Goal: Transaction & Acquisition: Book appointment/travel/reservation

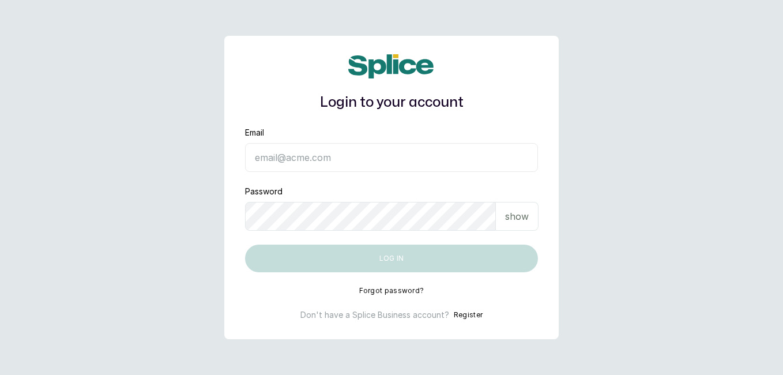
type input "[EMAIL_ADDRESS][DOMAIN_NAME]"
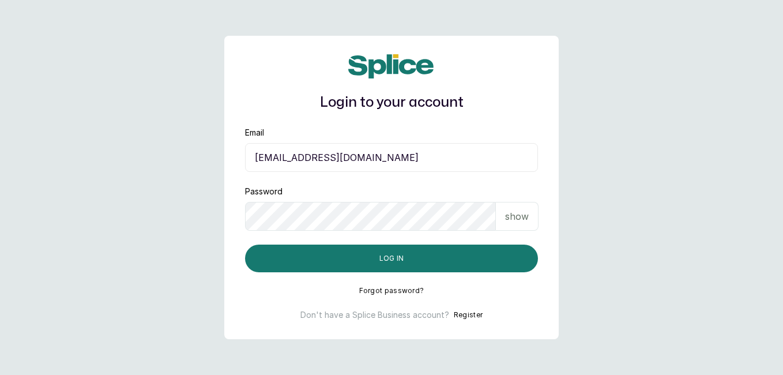
click at [507, 259] on button "Log in" at bounding box center [391, 258] width 293 height 28
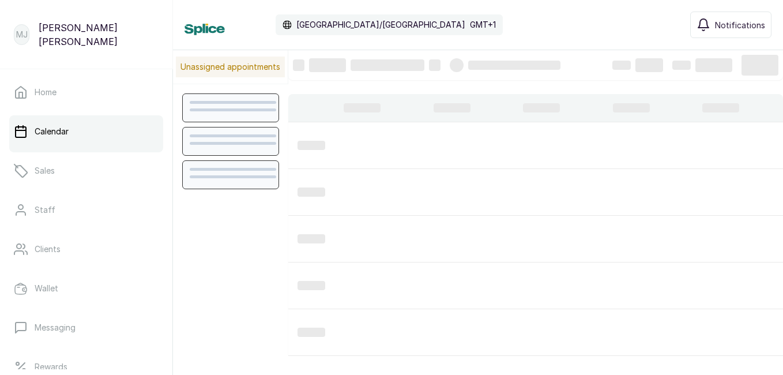
scroll to position [388, 0]
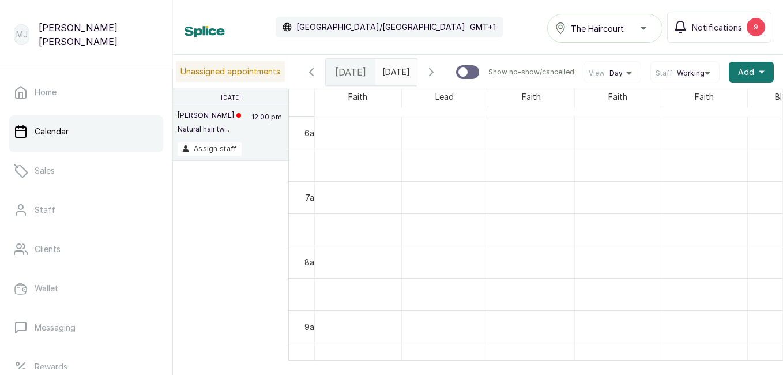
click at [742, 81] on button "Add +" at bounding box center [751, 72] width 45 height 21
click at [669, 115] on div "Add Appointment New Sale Add Block Time" at bounding box center [708, 126] width 129 height 78
click at [688, 108] on span "Add Appointment" at bounding box center [709, 103] width 111 height 14
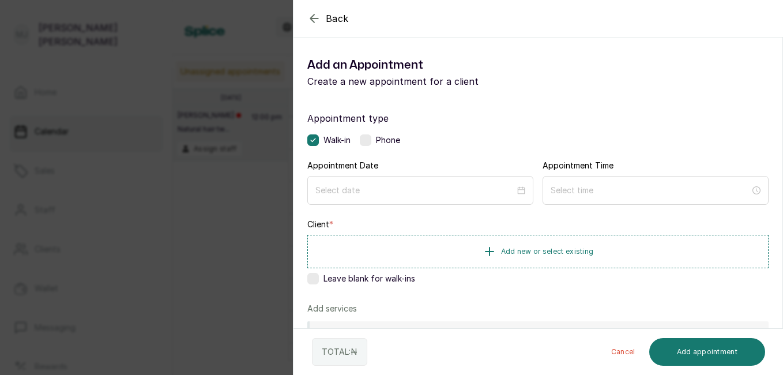
click at [368, 146] on div "Appointment type Walk-in Phone Appointment Date Appointment Time Client * Add n…" at bounding box center [537, 330] width 489 height 467
click at [370, 142] on label at bounding box center [366, 140] width 12 height 12
click at [404, 188] on input at bounding box center [415, 189] width 201 height 13
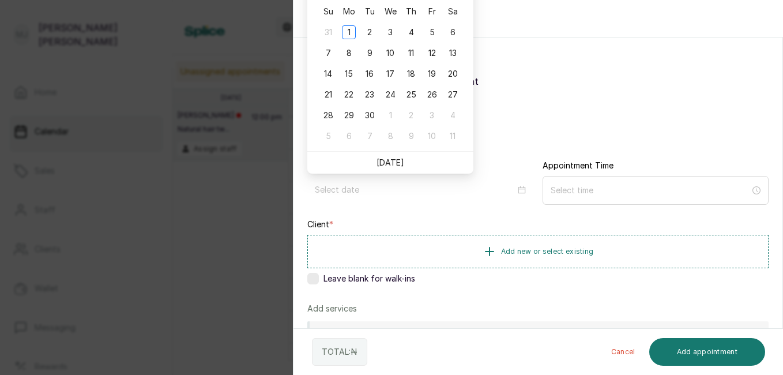
click at [393, 161] on link "[DATE]" at bounding box center [390, 162] width 28 height 10
type input "[DATE]"
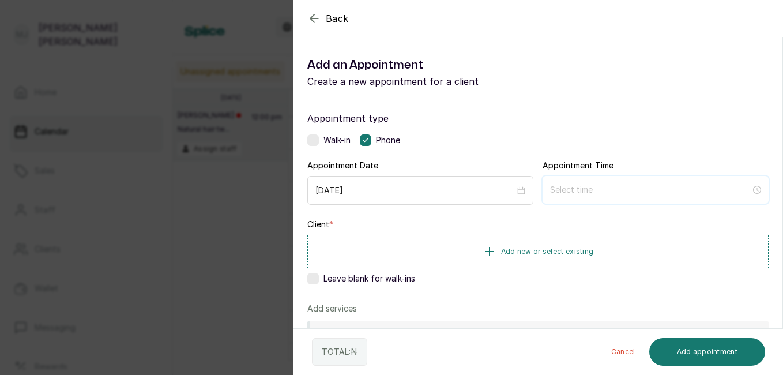
click at [610, 185] on input at bounding box center [650, 189] width 201 height 13
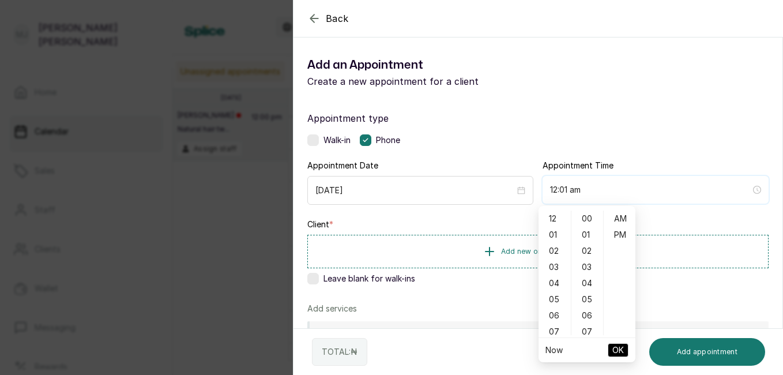
type input "12:02 am"
type input "4:00 am"
type input "7:00 am"
click at [552, 282] on div "11" at bounding box center [555, 281] width 28 height 16
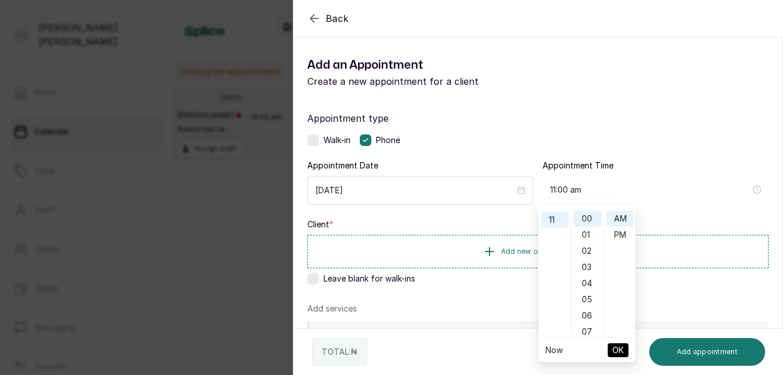
scroll to position [178, 0]
click at [586, 278] on div "04" at bounding box center [588, 283] width 28 height 16
click at [625, 239] on div "PM" at bounding box center [620, 235] width 28 height 16
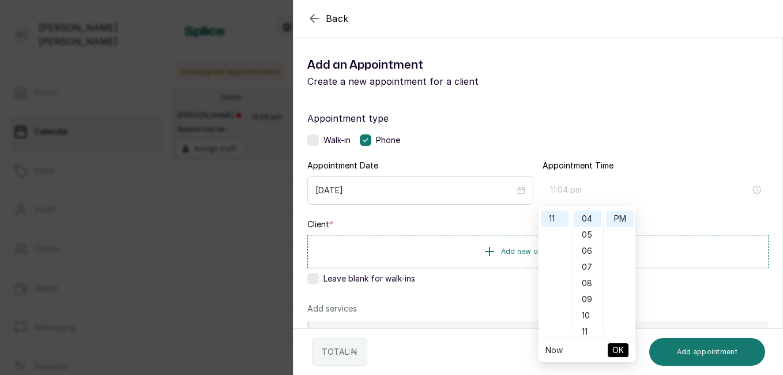
click at [619, 216] on div "PM" at bounding box center [620, 218] width 28 height 16
click at [619, 220] on div "AM" at bounding box center [620, 218] width 28 height 16
type input "11:04 am"
click at [621, 346] on span "OK" at bounding box center [618, 350] width 12 height 22
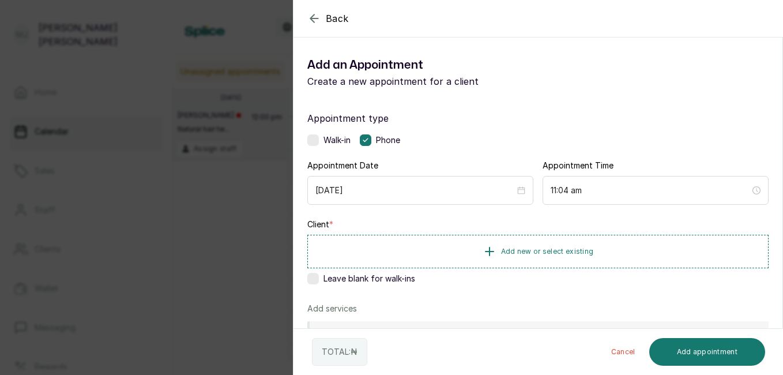
click at [585, 248] on span "Add new or select existing" at bounding box center [547, 251] width 93 height 9
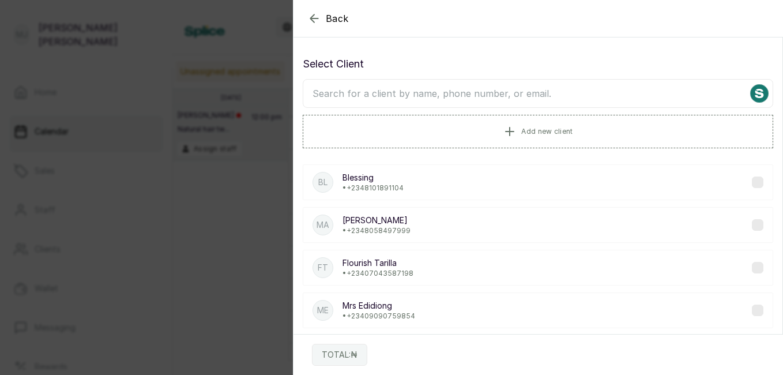
click at [517, 88] on input "text" at bounding box center [538, 93] width 470 height 29
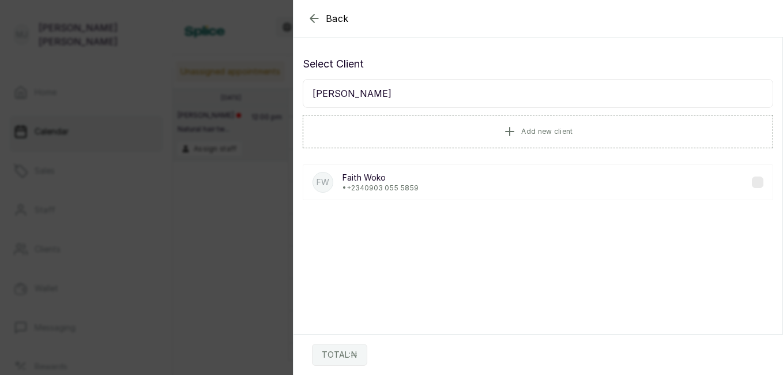
type input "[PERSON_NAME]"
click at [390, 192] on p "• [PHONE_NUMBER]" at bounding box center [380, 187] width 76 height 9
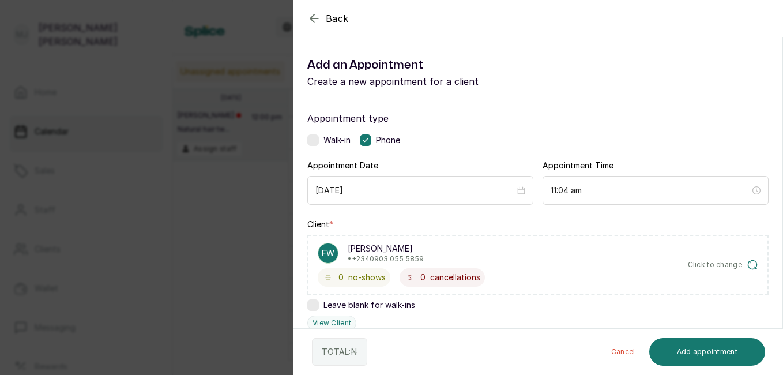
scroll to position [278, 0]
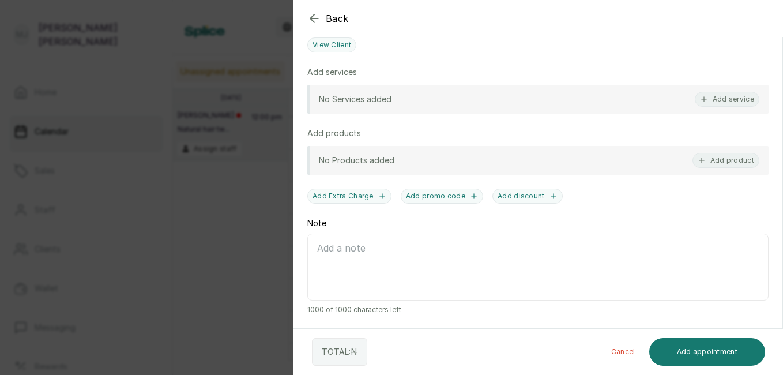
click at [724, 97] on button "Add service" at bounding box center [727, 99] width 65 height 15
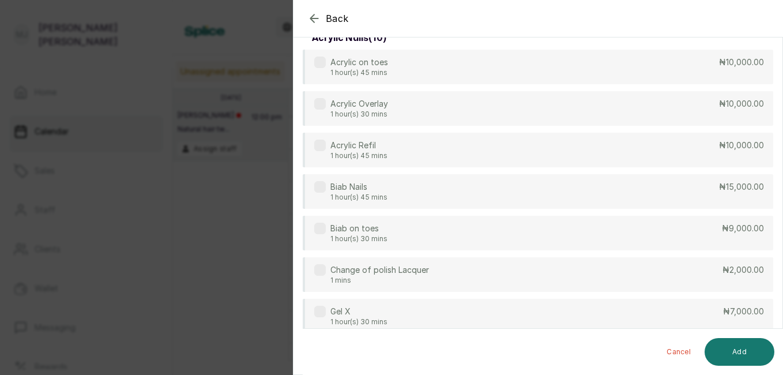
scroll to position [46, 0]
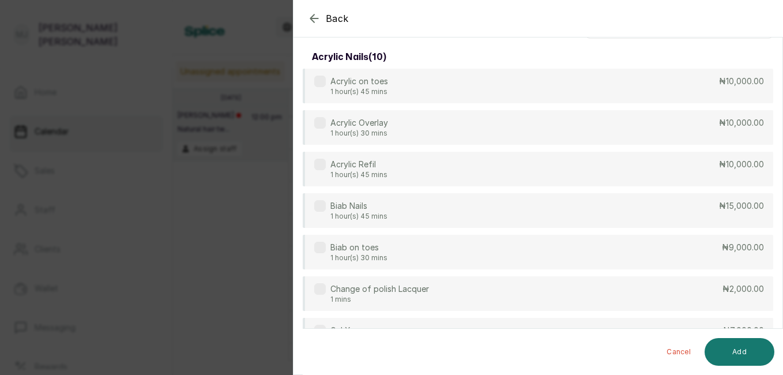
click at [463, 137] on div "Acrylic Overlay 1 hour(s) 30 mins ₦10,000.00" at bounding box center [538, 127] width 470 height 35
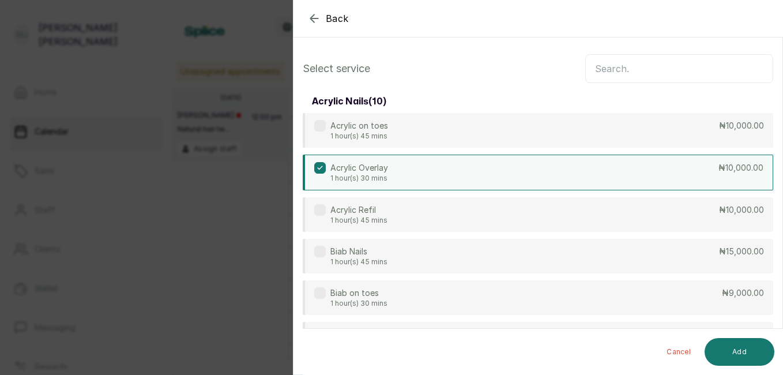
scroll to position [0, 0]
click at [529, 167] on div "Acrylic Overlay 1 hour(s) 30 mins ₦10,000.00" at bounding box center [538, 174] width 470 height 36
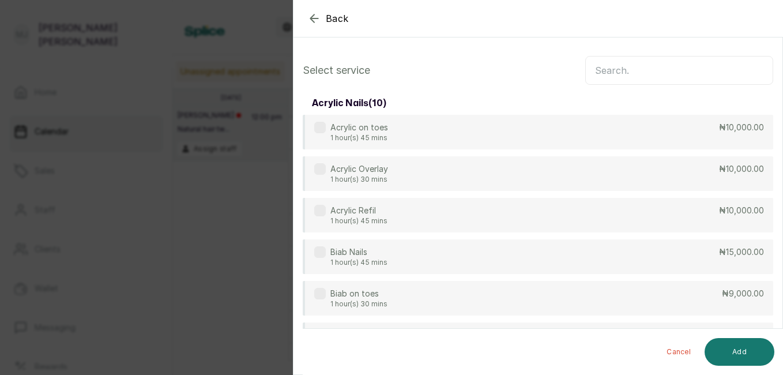
click at [692, 76] on input "text" at bounding box center [679, 70] width 188 height 29
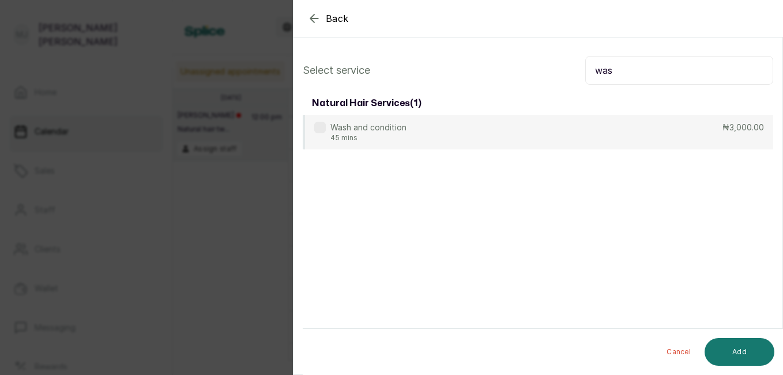
type input "was"
click at [422, 134] on div "Wash and condition 45 mins ₦3,000.00" at bounding box center [538, 132] width 470 height 35
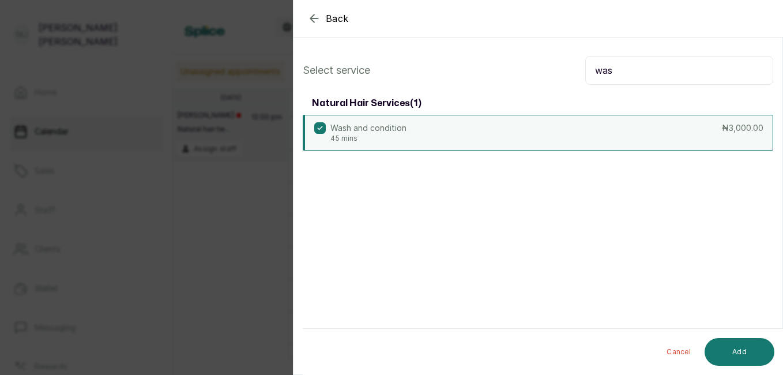
click at [749, 352] on button "Add" at bounding box center [739, 352] width 70 height 28
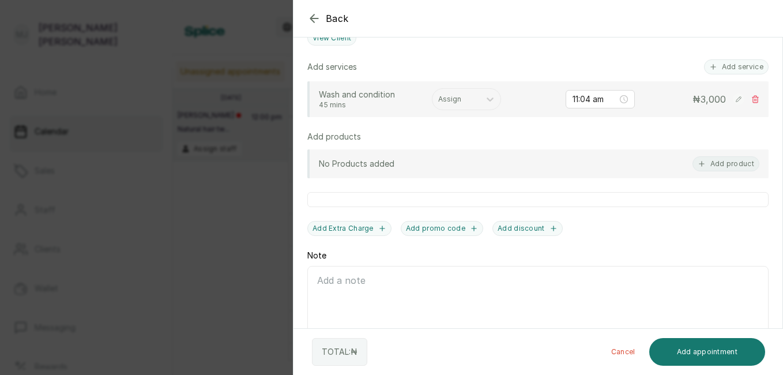
scroll to position [244, 0]
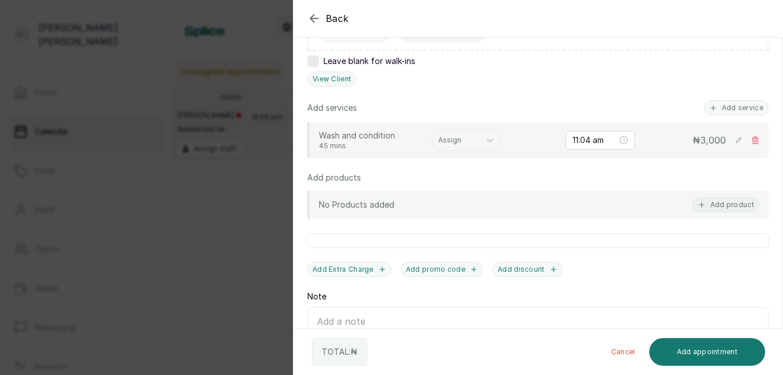
click at [727, 107] on button "Add service" at bounding box center [736, 107] width 65 height 15
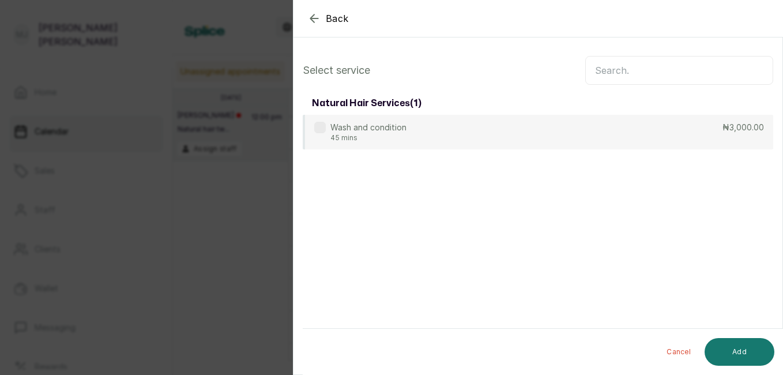
scroll to position [0, 0]
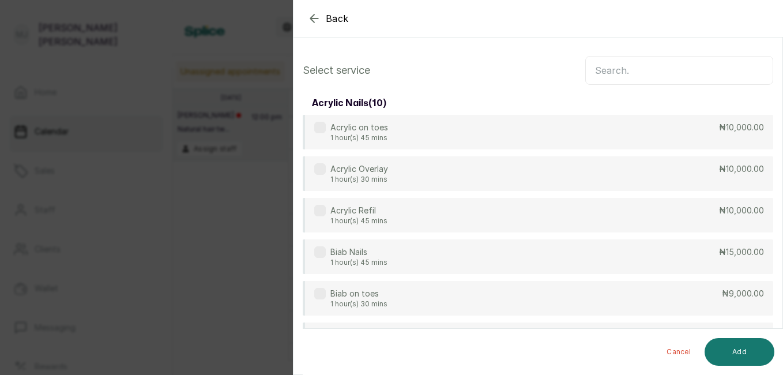
click at [671, 69] on input "text" at bounding box center [679, 70] width 188 height 29
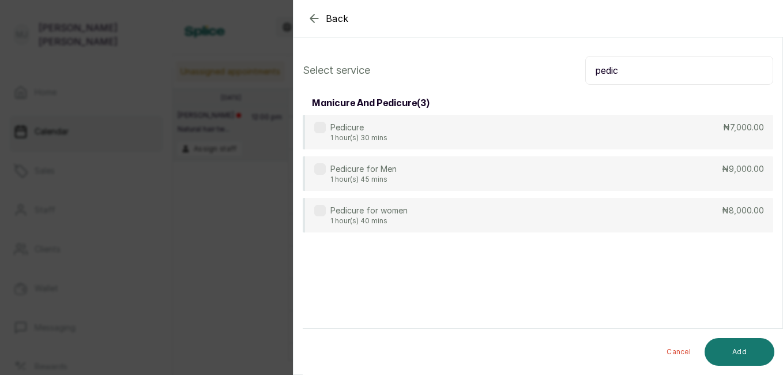
type input "pedic"
click at [572, 219] on div "Pedicure for women 1 hour(s) 40 mins ₦8,000.00" at bounding box center [538, 215] width 470 height 35
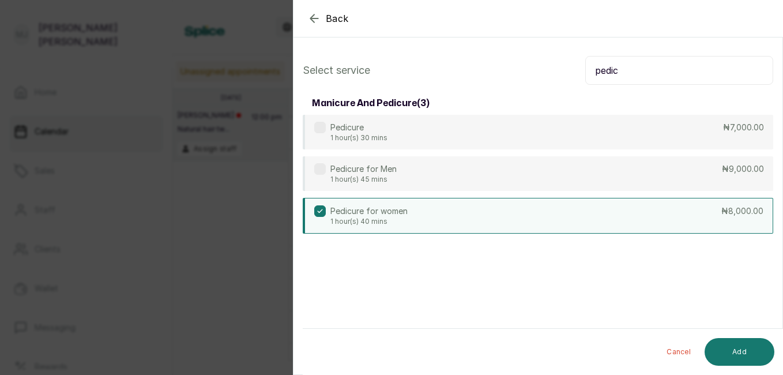
click at [740, 346] on button "Add" at bounding box center [739, 352] width 70 height 28
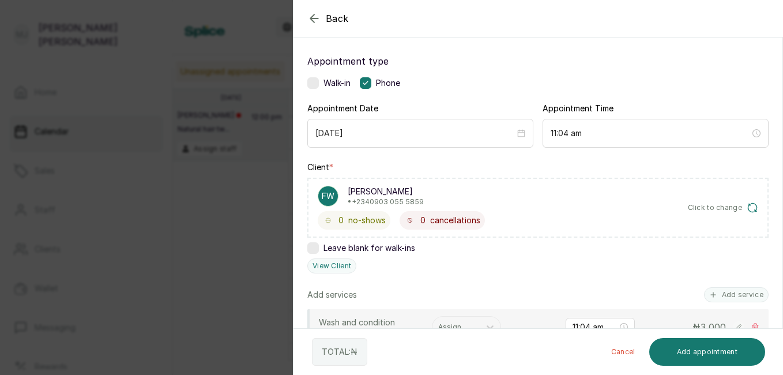
scroll to position [117, 0]
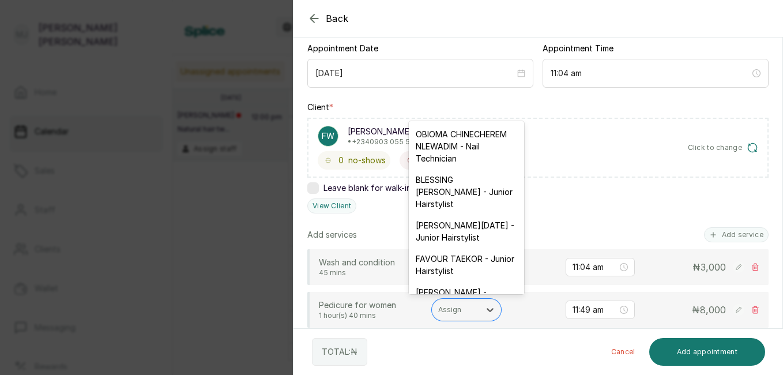
click at [458, 308] on div at bounding box center [456, 309] width 36 height 10
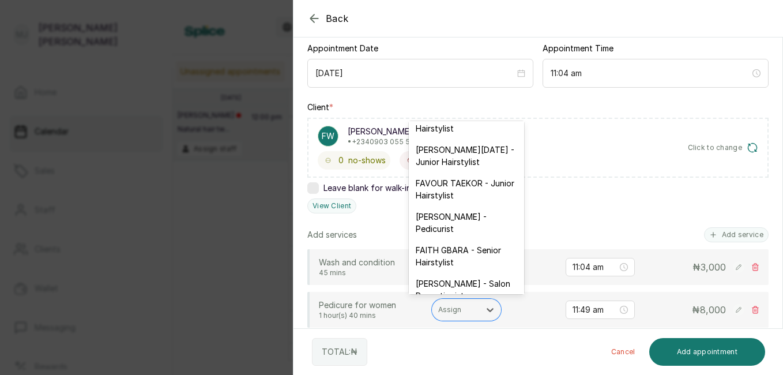
scroll to position [92, 0]
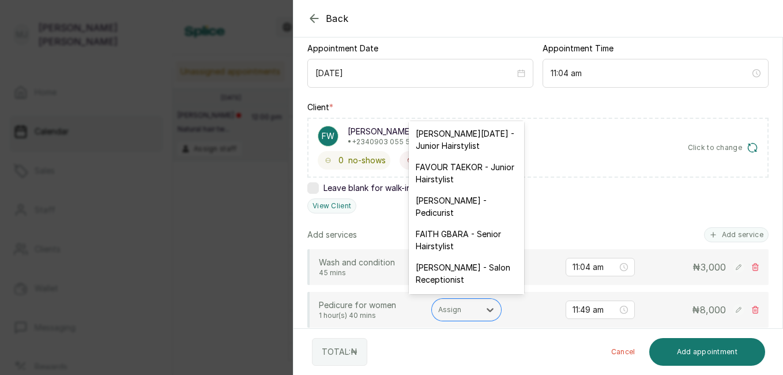
click at [431, 223] on div "[PERSON_NAME] - Pedicurist" at bounding box center [466, 206] width 115 height 33
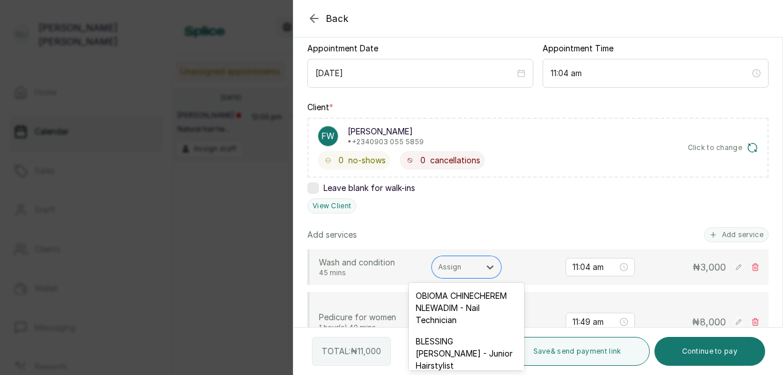
click at [457, 267] on div at bounding box center [456, 267] width 36 height 10
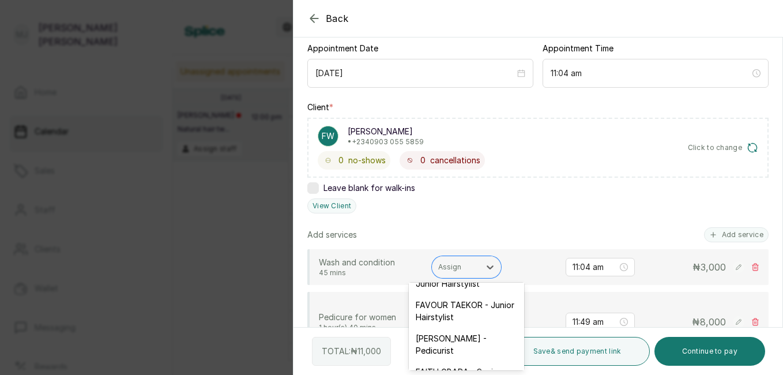
scroll to position [157, 0]
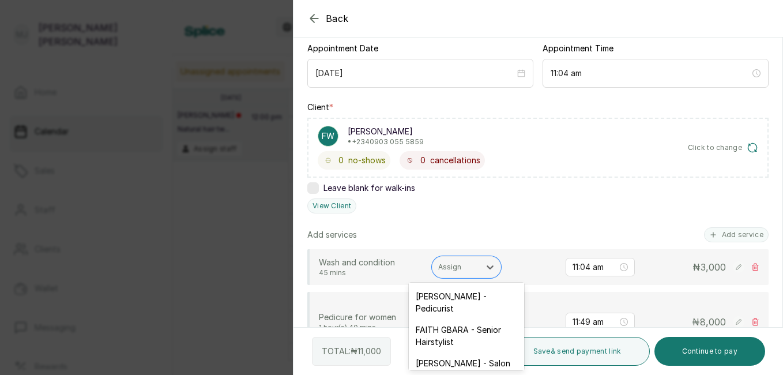
click at [475, 285] on div "FAVOUR TAEKOR - Junior Hairstylist" at bounding box center [466, 268] width 115 height 33
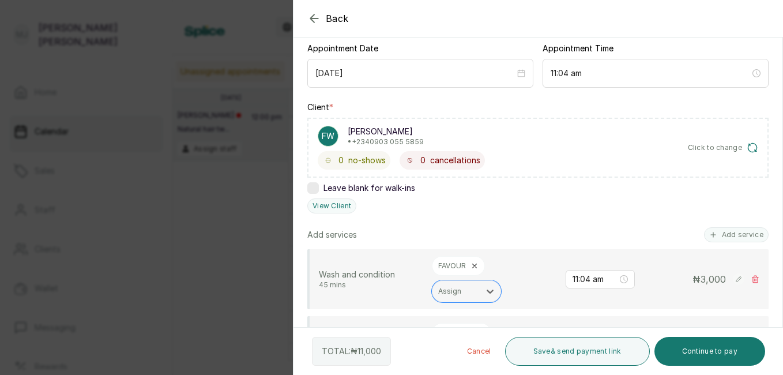
click at [725, 242] on button "Add service" at bounding box center [736, 234] width 65 height 15
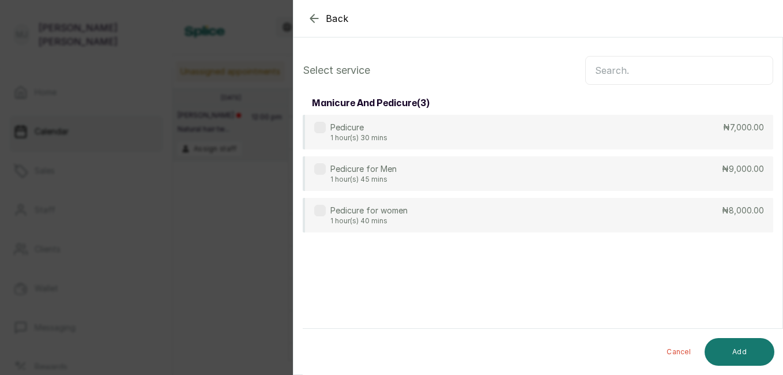
scroll to position [0, 0]
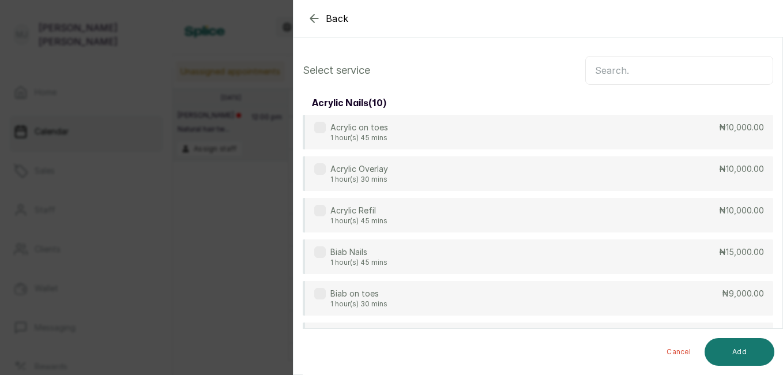
click at [627, 81] on input "text" at bounding box center [679, 70] width 188 height 29
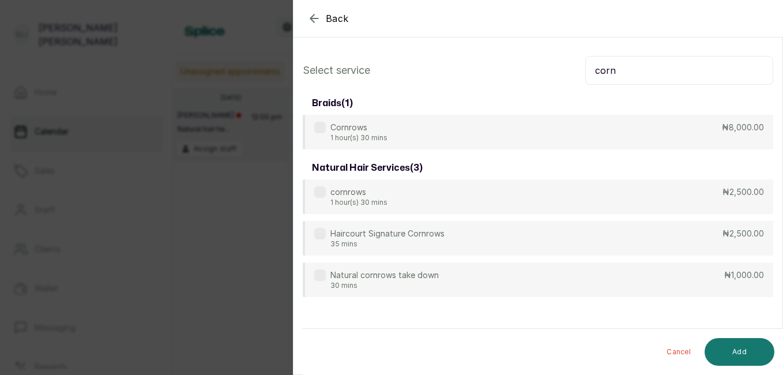
type input "corn"
click at [706, 195] on div "cornrows 1 hour(s) 30 mins ₦2,500.00" at bounding box center [538, 196] width 470 height 35
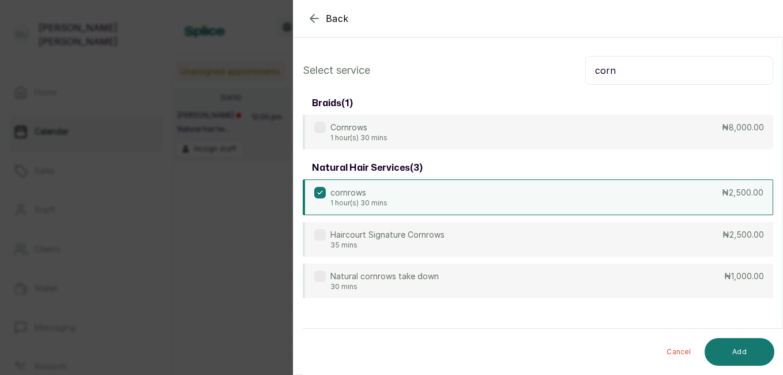
click at [741, 349] on button "Add" at bounding box center [739, 352] width 70 height 28
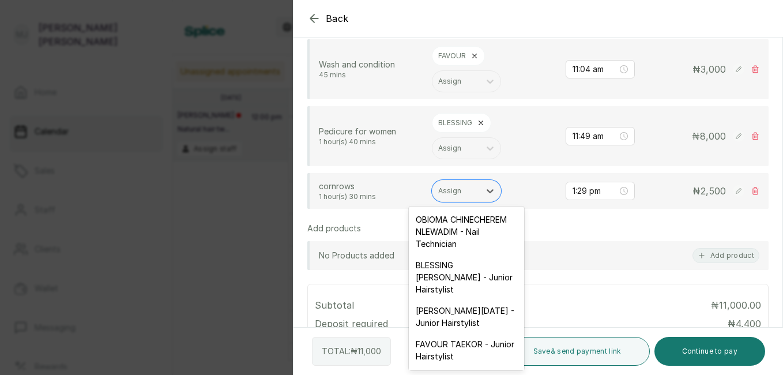
click at [454, 191] on div at bounding box center [456, 191] width 36 height 10
click at [469, 367] on div "FAVOUR TAEKOR - Junior Hairstylist" at bounding box center [466, 349] width 115 height 33
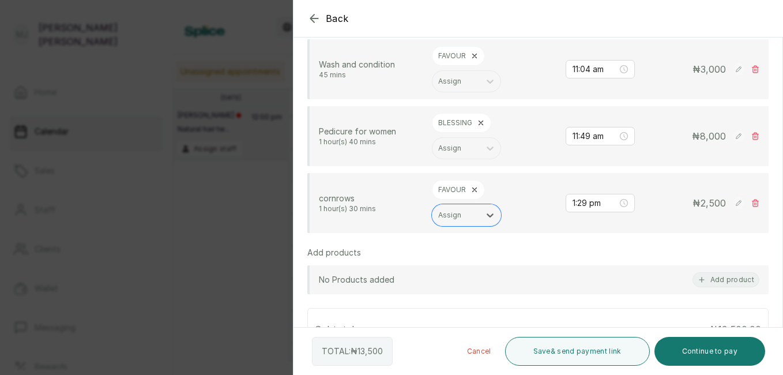
scroll to position [310, 0]
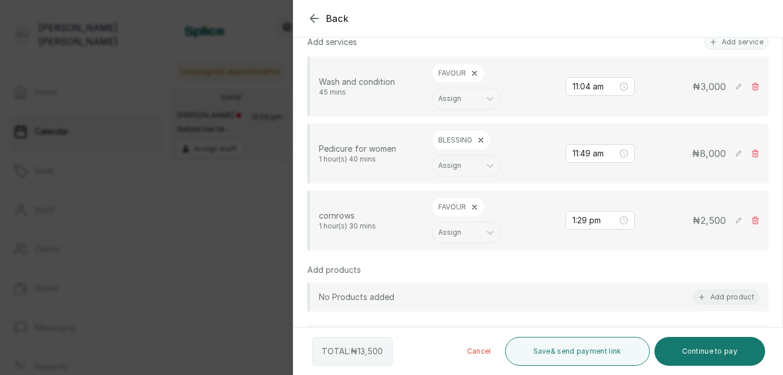
click at [722, 43] on div at bounding box center [667, 47] width 231 height 58
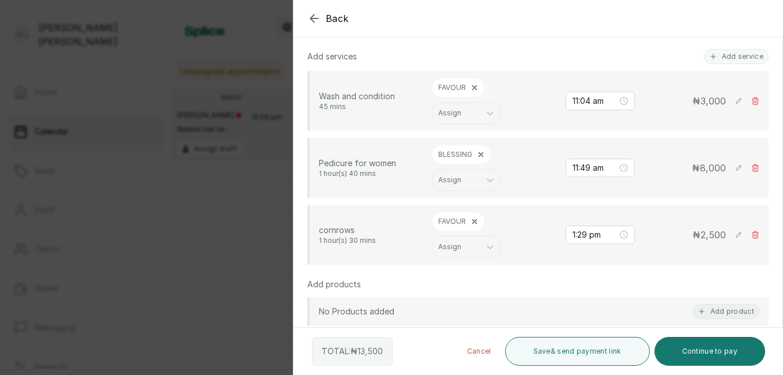
scroll to position [294, 0]
click at [722, 56] on div at bounding box center [667, 47] width 231 height 58
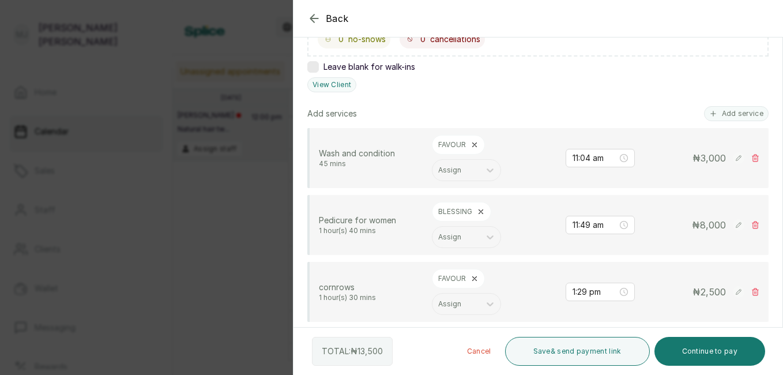
scroll to position [205, 0]
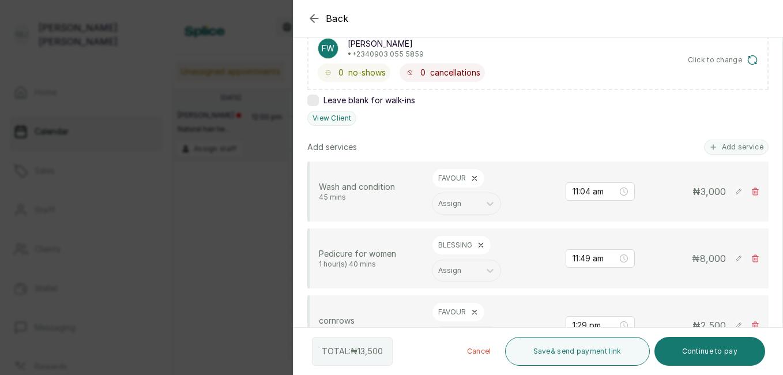
click at [715, 147] on button "Add service" at bounding box center [736, 146] width 65 height 15
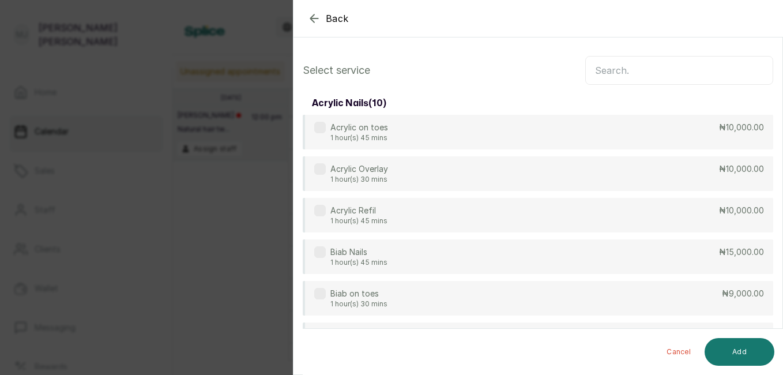
click at [634, 67] on input "text" at bounding box center [679, 70] width 188 height 29
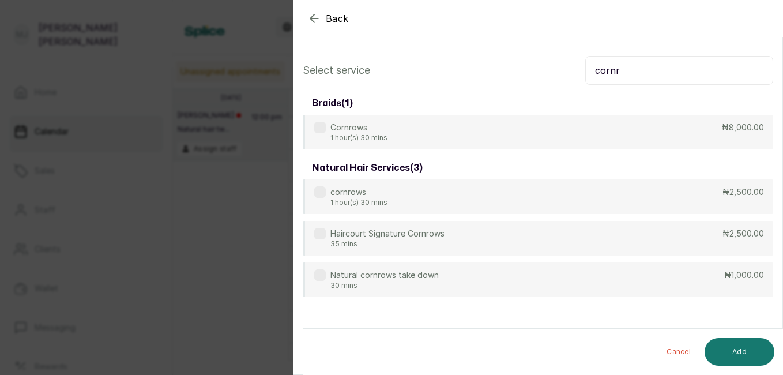
type input "cornr"
click at [402, 269] on div "Natural cornrows take down 30 mins ₦1,000.00" at bounding box center [538, 279] width 470 height 35
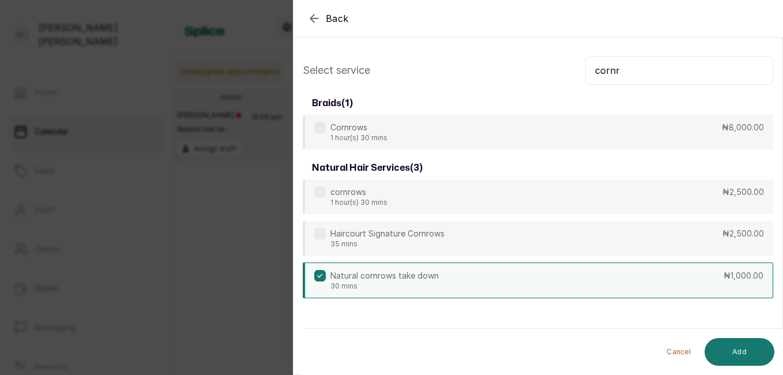
click at [745, 349] on button "Add" at bounding box center [739, 352] width 70 height 28
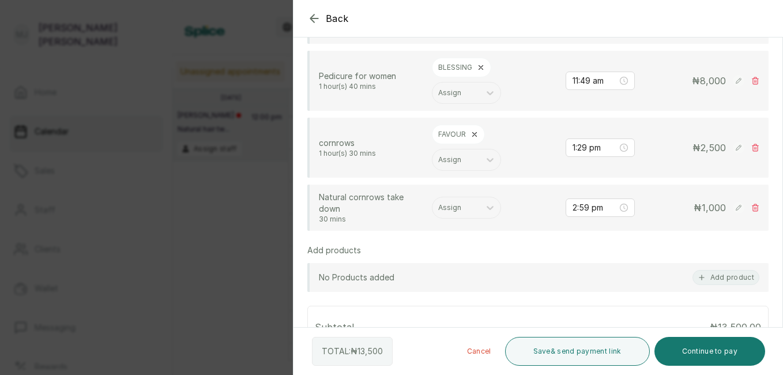
scroll to position [387, 0]
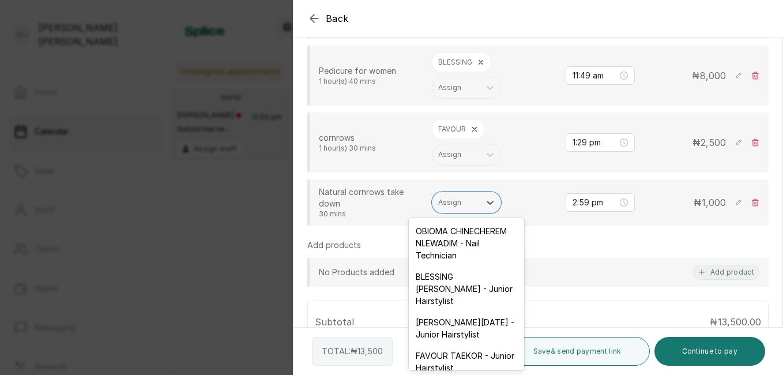
click at [472, 201] on div at bounding box center [456, 202] width 36 height 10
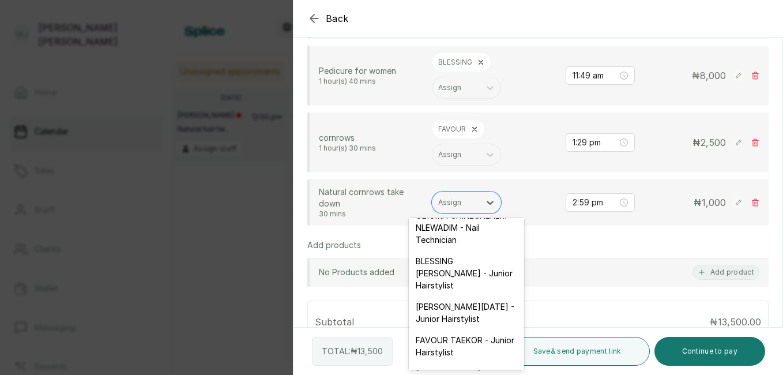
scroll to position [23, 0]
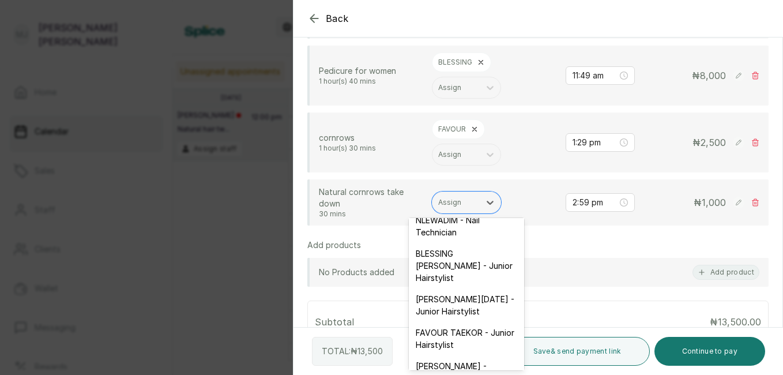
click at [503, 355] on div "FAVOUR TAEKOR - Junior Hairstylist" at bounding box center [466, 338] width 115 height 33
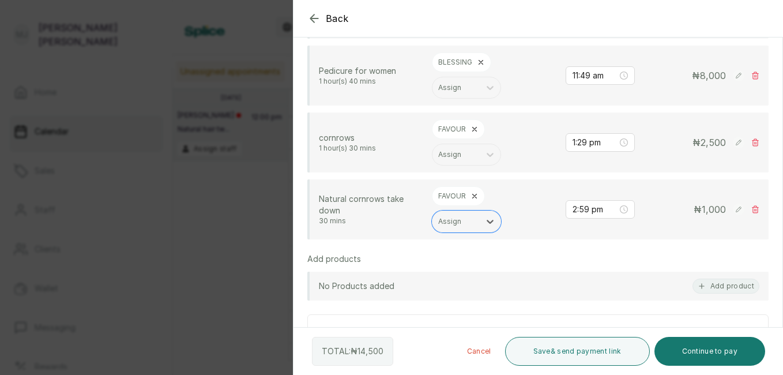
click at [710, 351] on button "Continue to pay" at bounding box center [709, 351] width 111 height 29
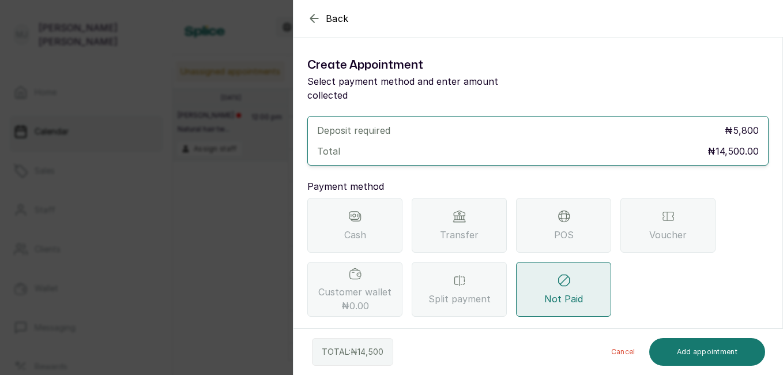
scroll to position [0, 0]
click at [445, 229] on div "Transfer" at bounding box center [459, 225] width 95 height 55
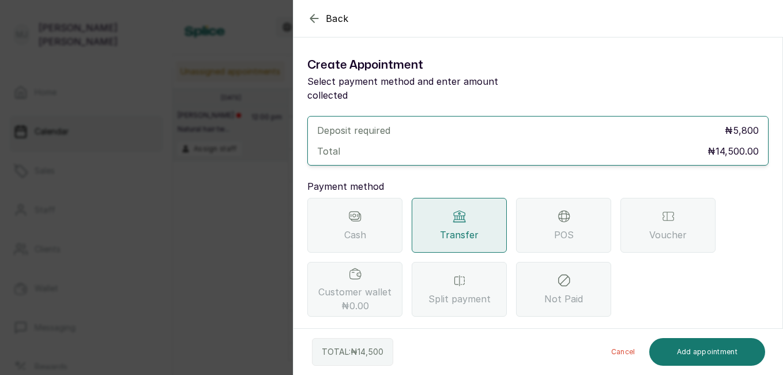
scroll to position [104, 0]
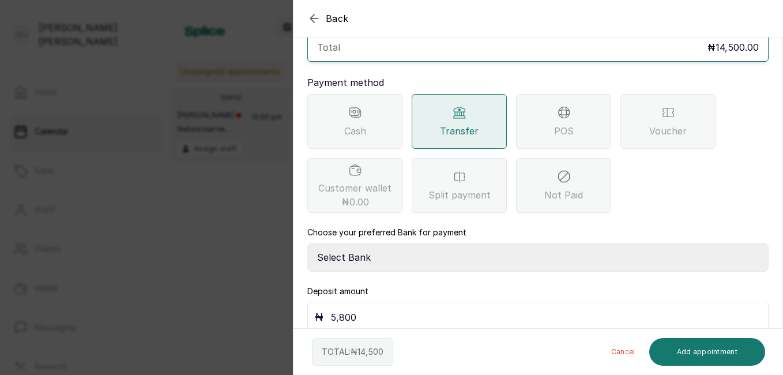
click at [525, 243] on select "Select Bank THE HAIR COURT Zenith Bank THE HAIR COURT Guaranty Trust Bank" at bounding box center [537, 257] width 461 height 29
click at [307, 243] on select "Select Bank THE HAIR COURT Zenith Bank THE HAIR COURT Guaranty Trust Bank" at bounding box center [537, 257] width 461 height 29
click at [444, 246] on select "Select Bank THE HAIR COURT Zenith Bank THE HAIR COURT Guaranty Trust Bank" at bounding box center [537, 257] width 461 height 29
select select "8093f8fd-914a-4246-9da3-7ae1719cd41e"
click at [307, 243] on select "Select Bank THE HAIR COURT Zenith Bank THE HAIR COURT Guaranty Trust Bank" at bounding box center [537, 257] width 461 height 29
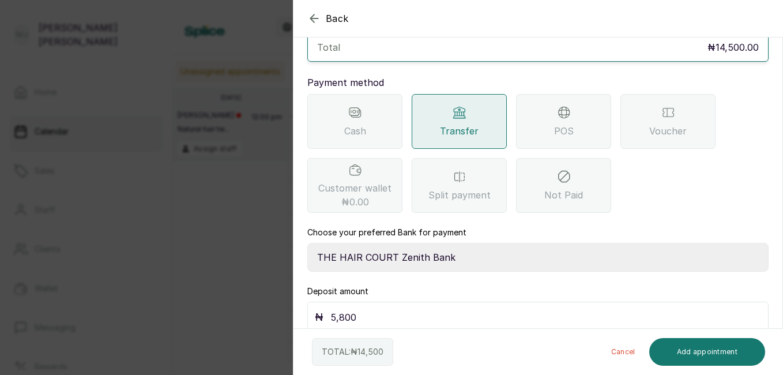
click at [399, 309] on input "5,800" at bounding box center [545, 317] width 431 height 16
type input "5"
type input "14,500"
click at [688, 350] on button "Add appointment" at bounding box center [707, 352] width 116 height 28
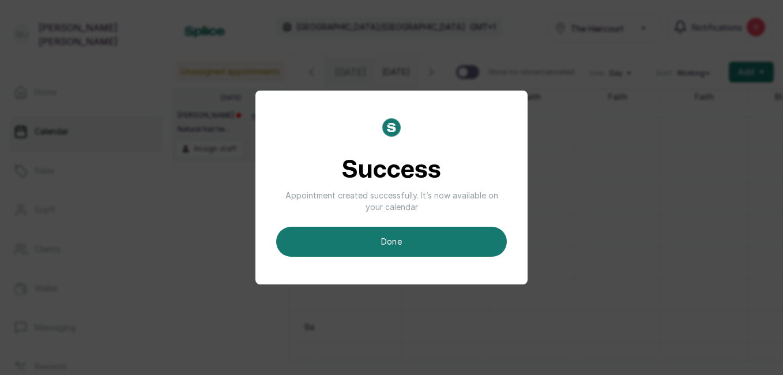
click at [604, 233] on div "Success Appointment created successfully. It’s now available on your calendar d…" at bounding box center [391, 187] width 783 height 375
